Goal: Information Seeking & Learning: Learn about a topic

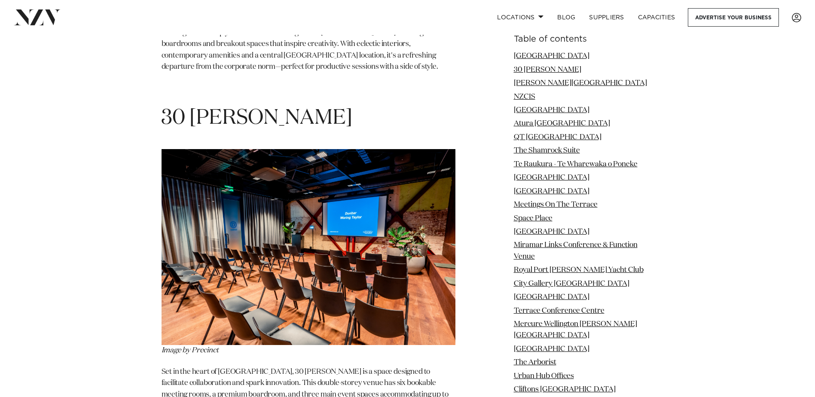
scroll to position [1332, 0]
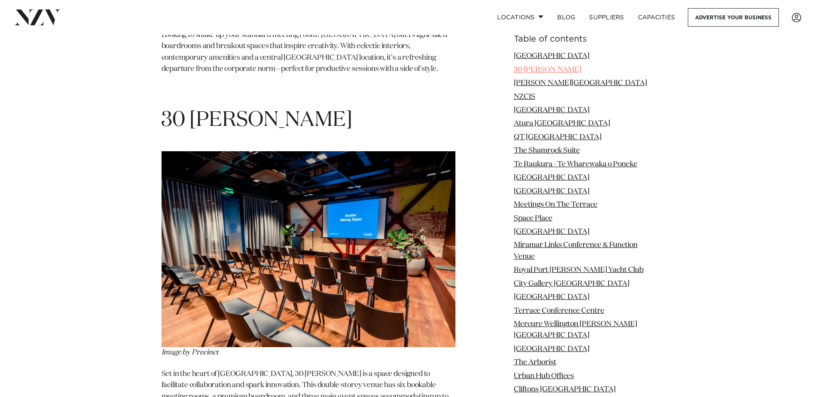
click at [561, 68] on link "30 [PERSON_NAME]" at bounding box center [547, 69] width 67 height 7
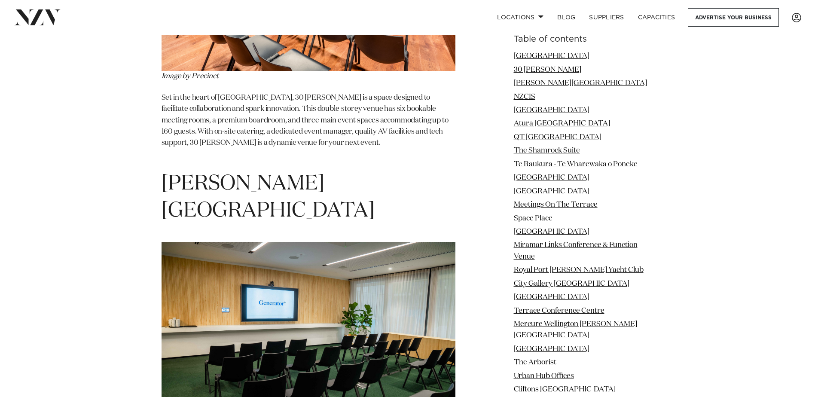
scroll to position [1608, 0]
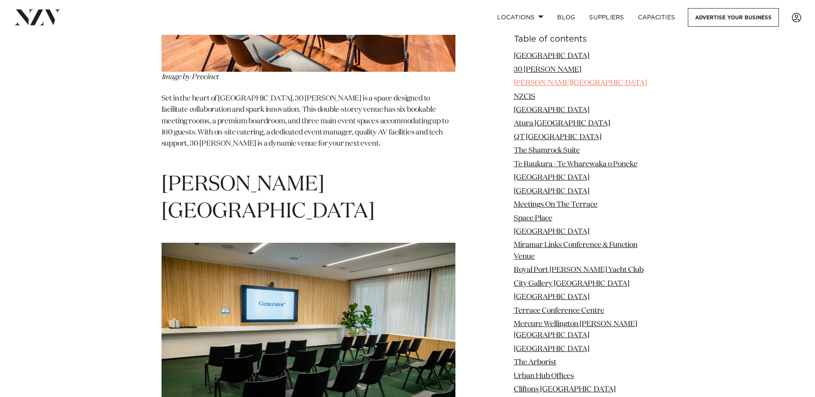
click at [547, 82] on link "[PERSON_NAME][GEOGRAPHIC_DATA]" at bounding box center [580, 83] width 133 height 7
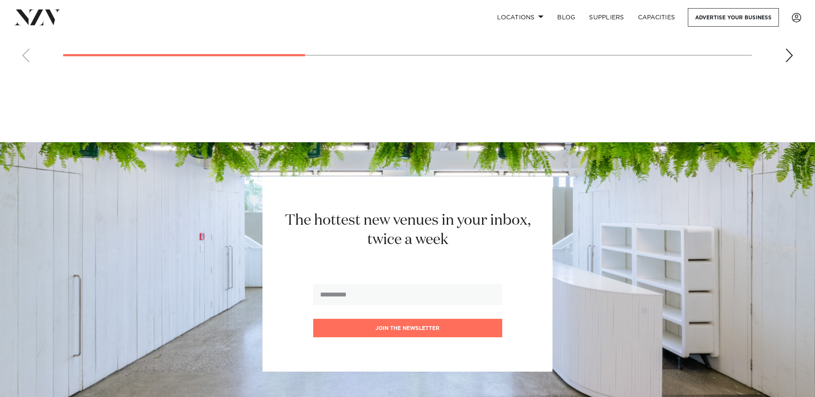
scroll to position [11380, 0]
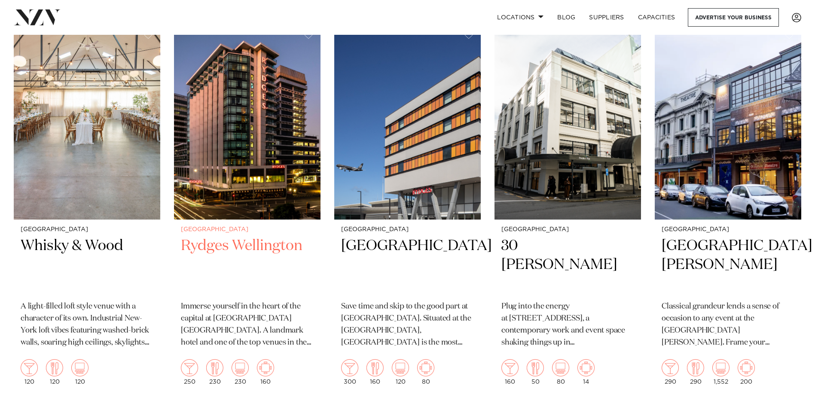
scroll to position [774, 0]
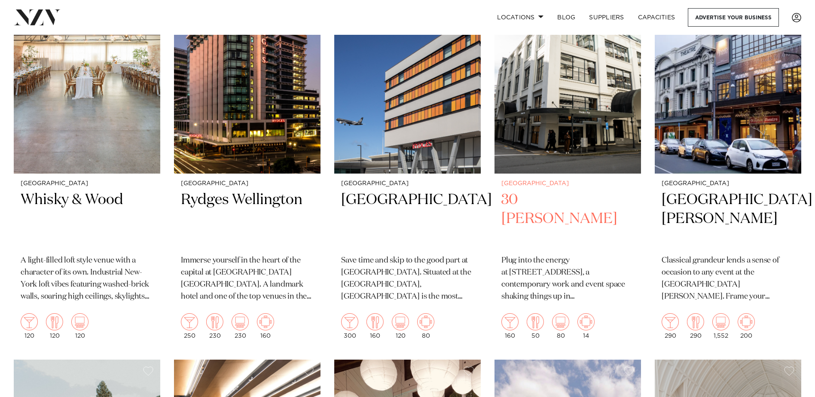
click at [557, 200] on h2 "30 [PERSON_NAME]" at bounding box center [568, 219] width 133 height 58
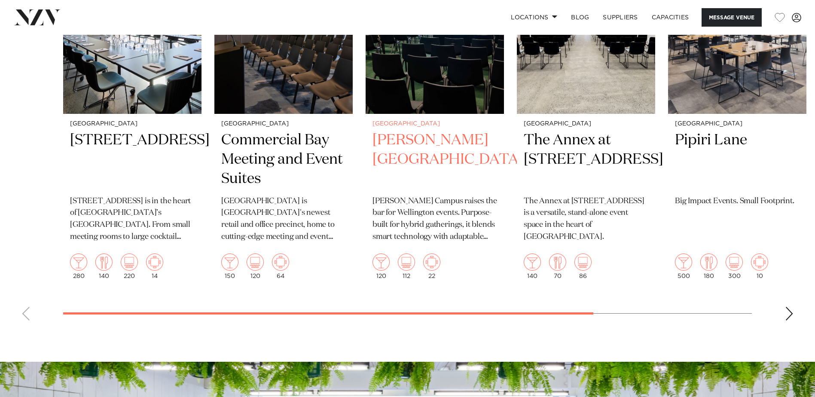
scroll to position [1848, 0]
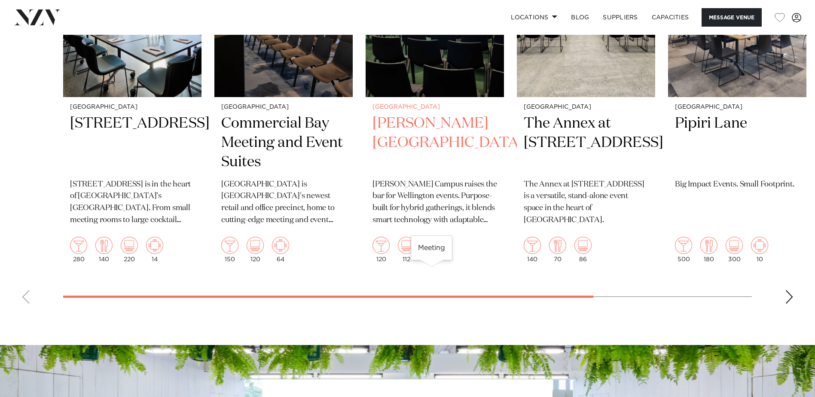
click at [431, 254] on img "3 / 6" at bounding box center [431, 245] width 17 height 17
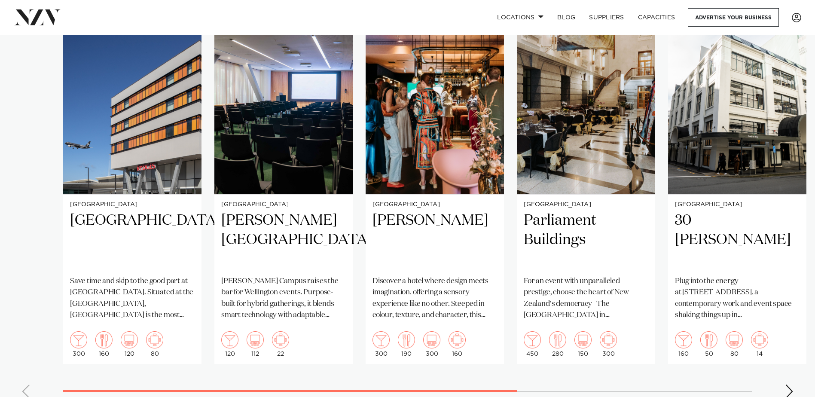
scroll to position [774, 0]
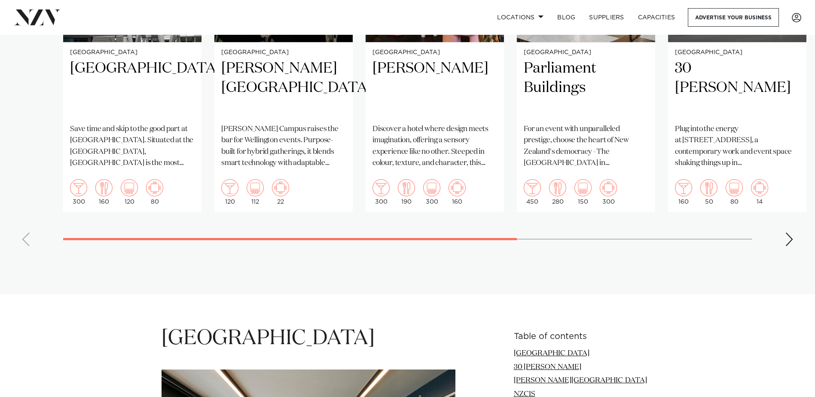
click at [789, 232] on div "Next slide" at bounding box center [789, 239] width 9 height 14
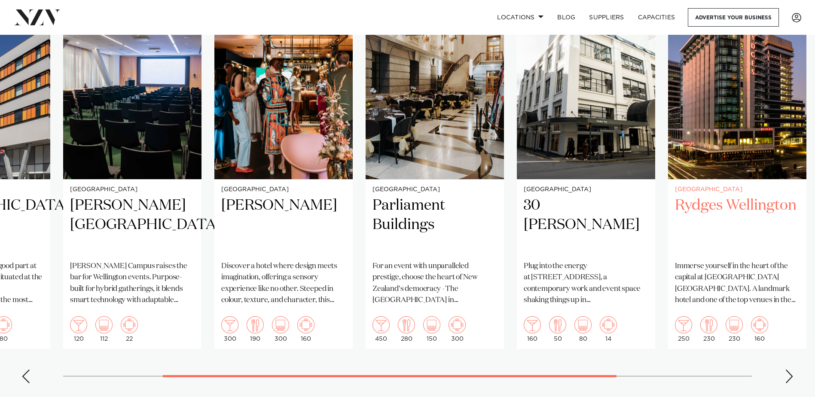
scroll to position [645, 0]
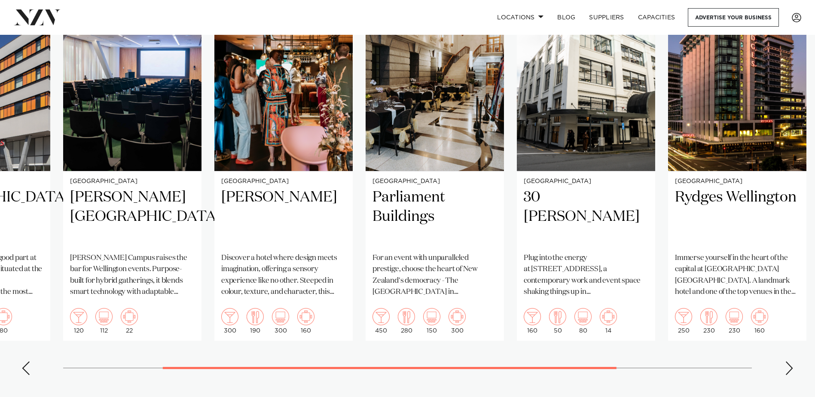
click at [792, 361] on div "Next slide" at bounding box center [789, 368] width 9 height 14
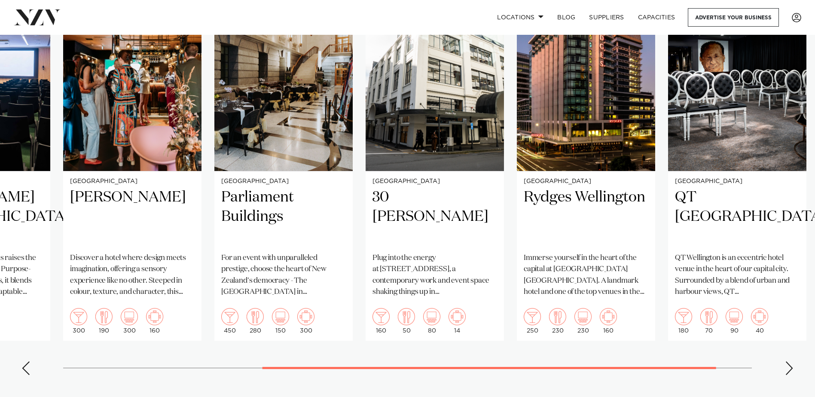
click at [792, 361] on div "Next slide" at bounding box center [789, 368] width 9 height 14
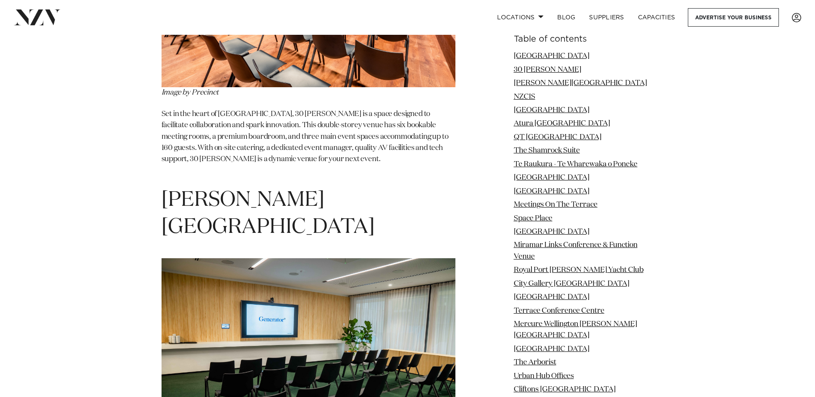
scroll to position [1461, 0]
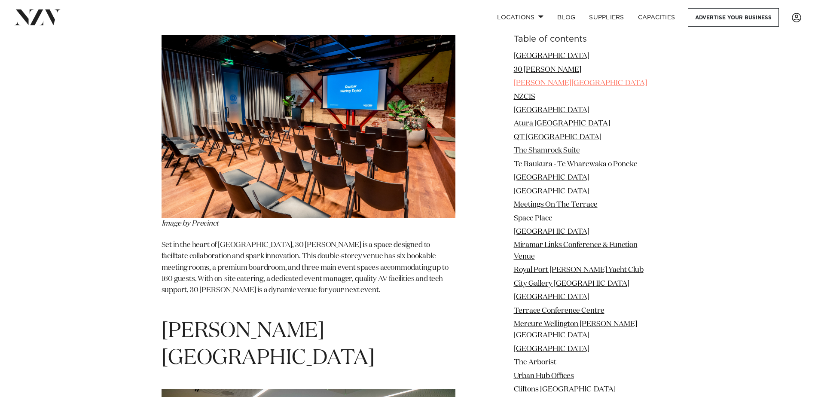
click at [548, 83] on link "Bowen Street" at bounding box center [580, 83] width 133 height 7
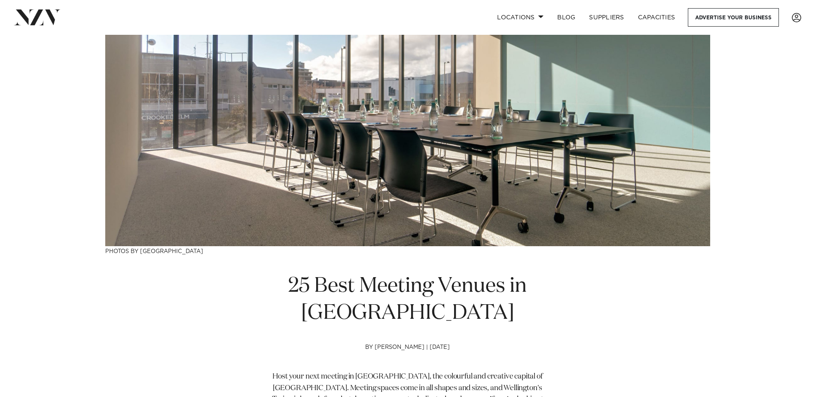
scroll to position [86, 0]
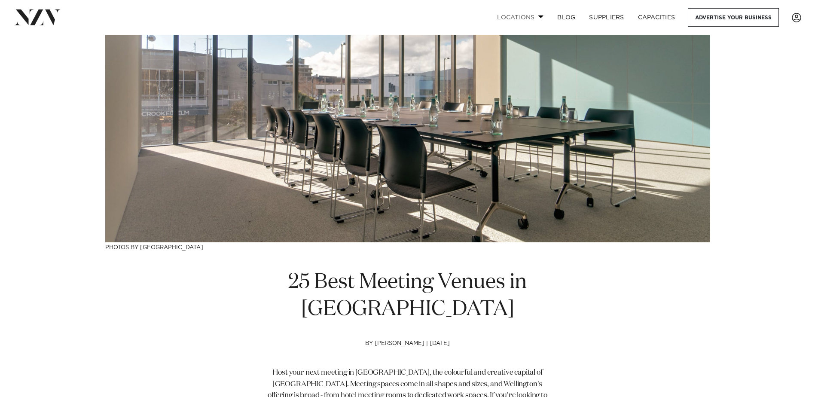
click at [543, 16] on span at bounding box center [541, 16] width 6 height 3
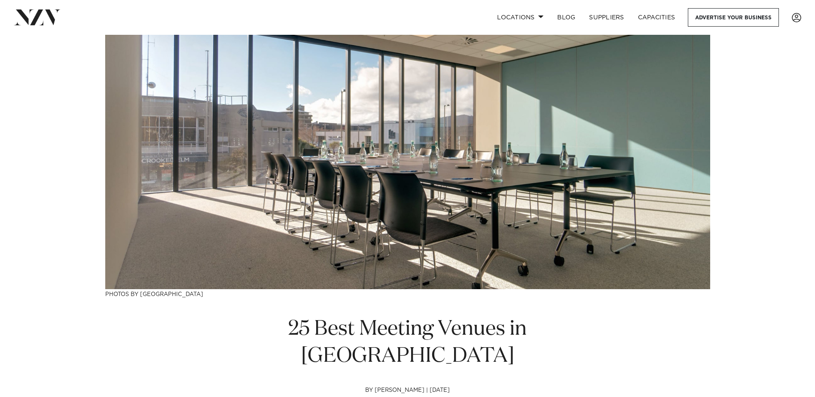
scroll to position [0, 0]
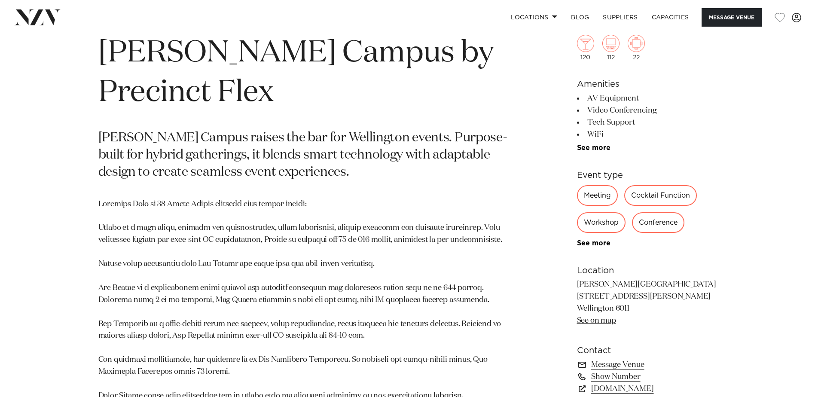
scroll to position [473, 0]
